Goal: Task Accomplishment & Management: Complete application form

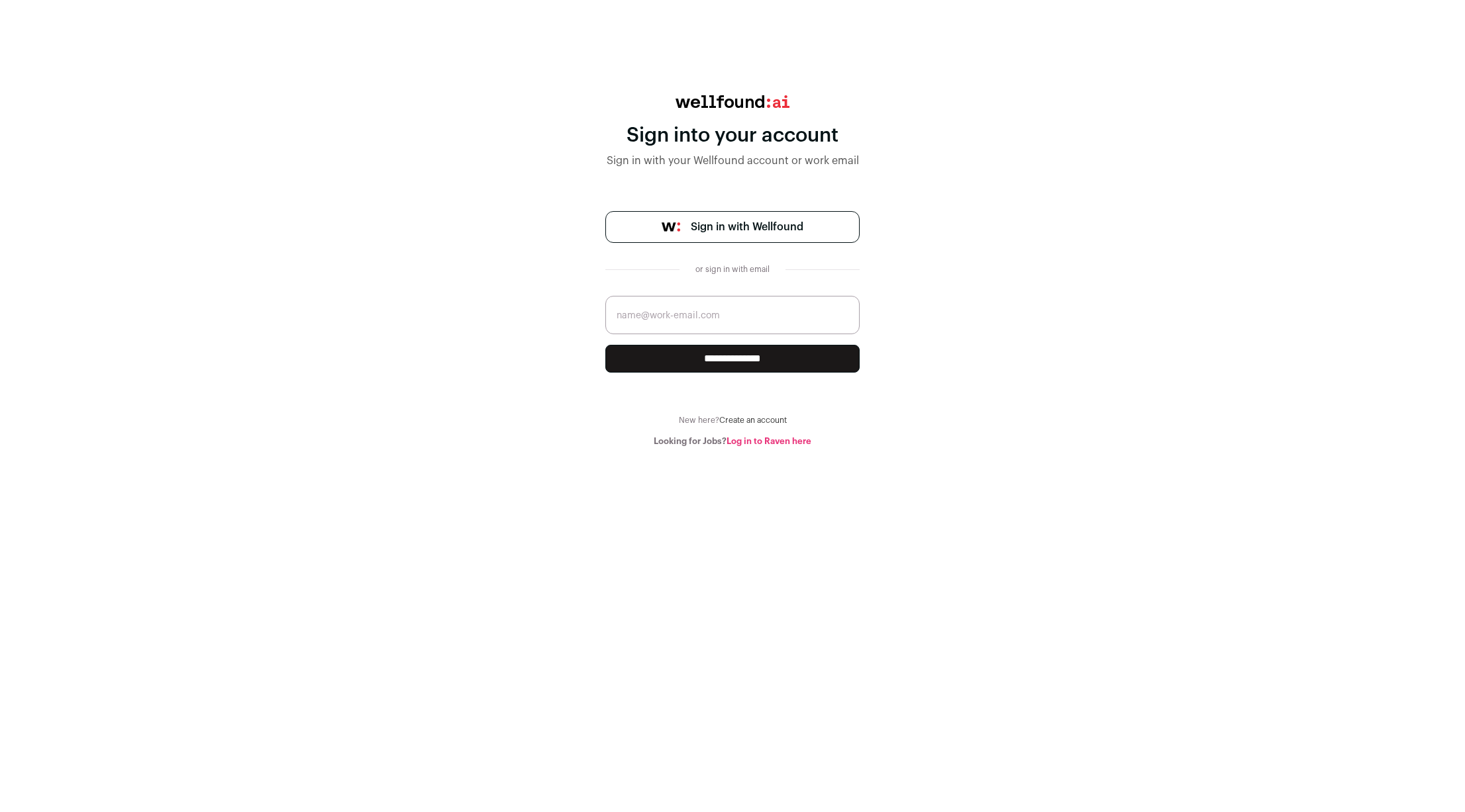
click at [745, 225] on span "Sign in with Wellfound" at bounding box center [748, 226] width 112 height 15
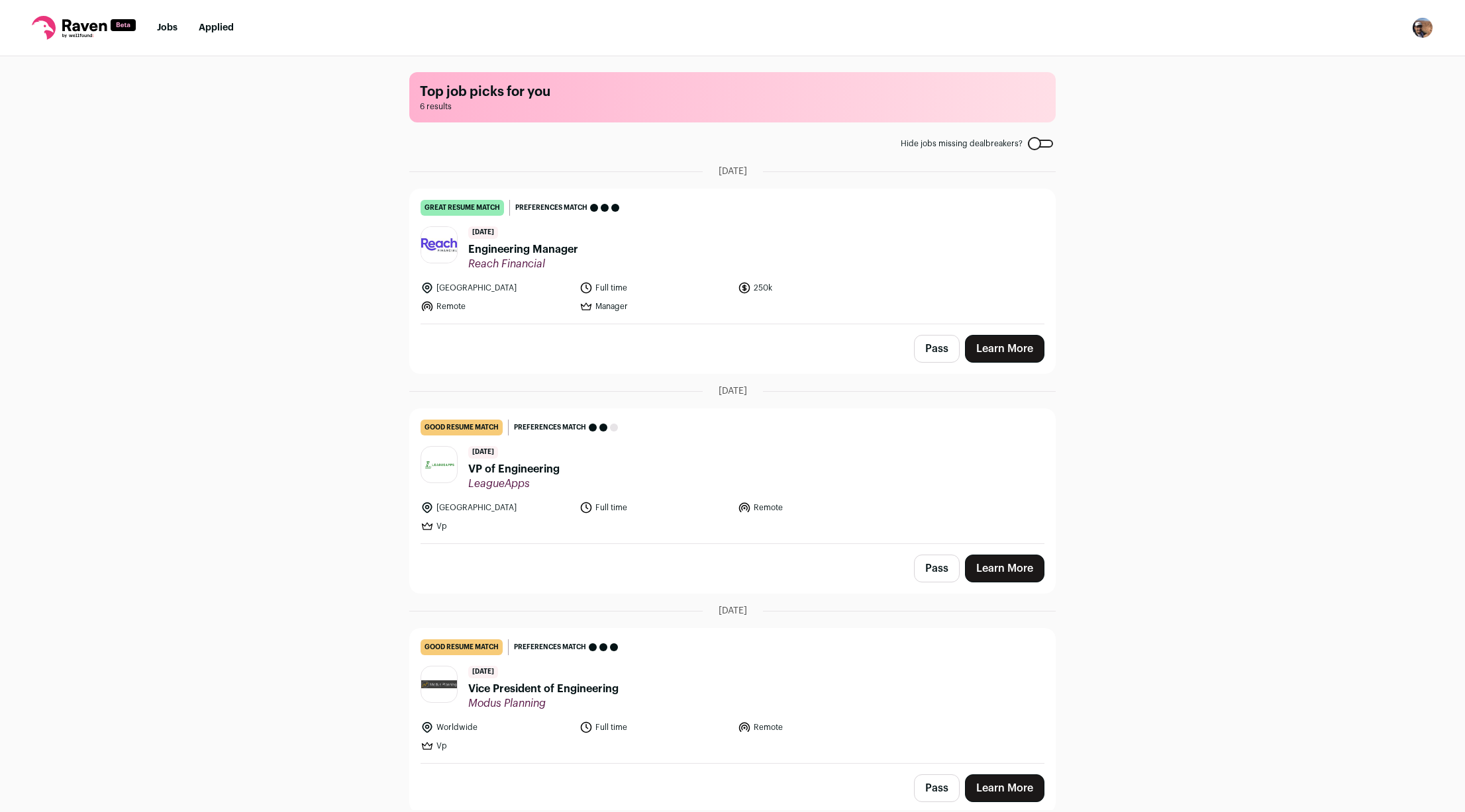
click at [1332, 286] on div "Top job picks for you 6 results Hide jobs missing dealbreakers? [DATE] great re…" at bounding box center [732, 433] width 1465 height 754
click at [264, 211] on div "Top job picks for you 6 results Hide jobs missing dealbreakers? [DATE] great re…" at bounding box center [732, 433] width 1465 height 754
